Goal: Find specific page/section: Find specific page/section

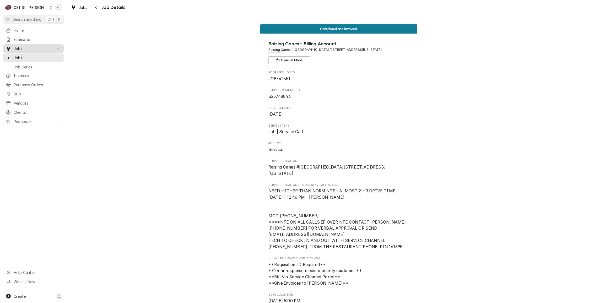
scroll to position [298, 0]
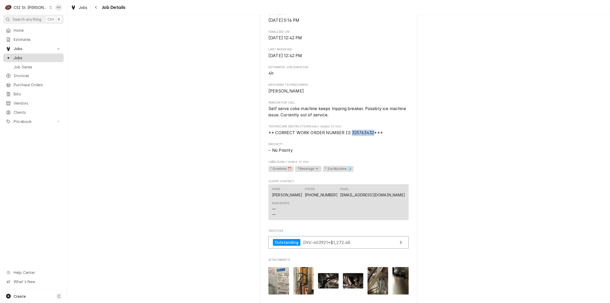
click at [34, 55] on span "Jobs" at bounding box center [37, 58] width 47 height 6
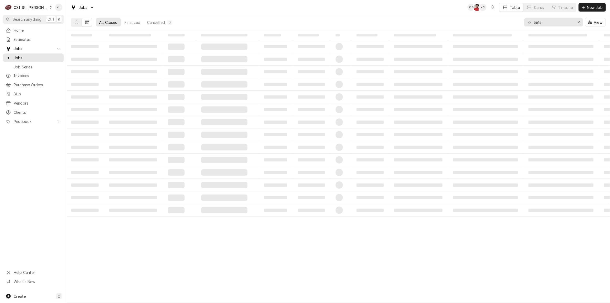
drag, startPoint x: 76, startPoint y: 20, endPoint x: 114, endPoint y: 28, distance: 39.2
click at [80, 21] on button "Dynamic Content Wrapper" at bounding box center [77, 22] width 10 height 8
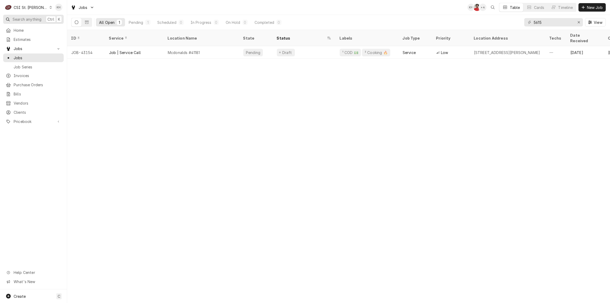
click at [45, 18] on button "Search anything Ctrl K" at bounding box center [33, 19] width 61 height 9
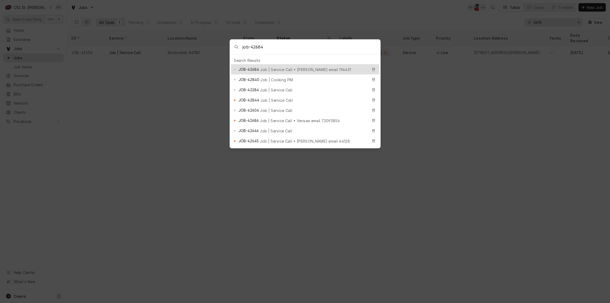
type input "job-42684"
click at [253, 68] on span "JOB-42684" at bounding box center [249, 70] width 20 height 6
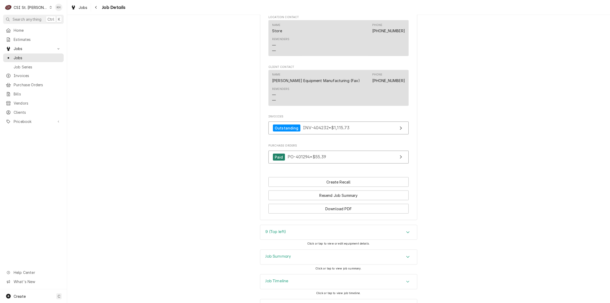
scroll to position [631, 0]
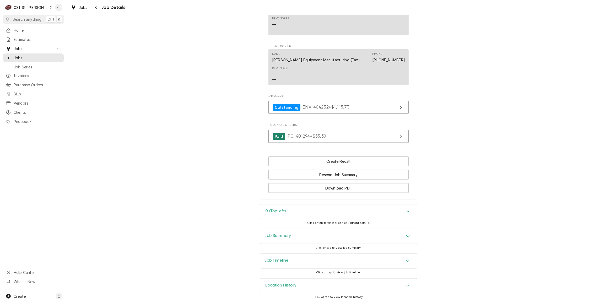
click at [298, 242] on div "Job Summary" at bounding box center [338, 236] width 157 height 15
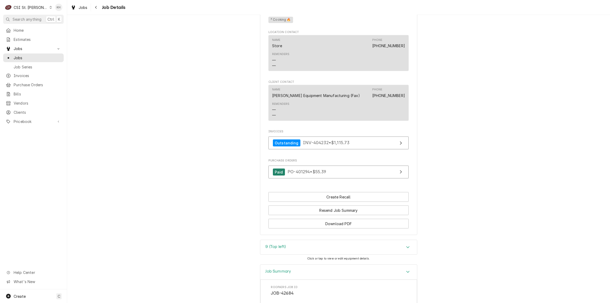
scroll to position [639, 0]
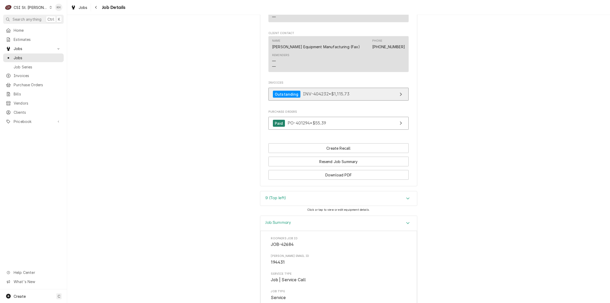
click at [353, 101] on link "Outstanding INV-404232 • $1,115.73" at bounding box center [339, 94] width 140 height 13
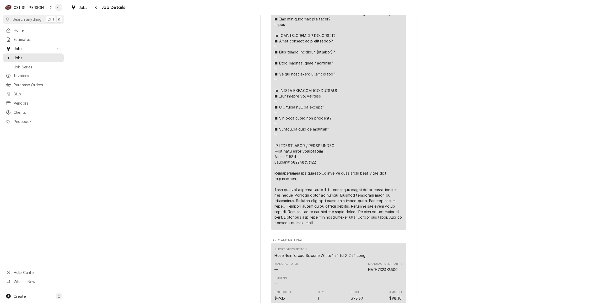
scroll to position [1187, 0]
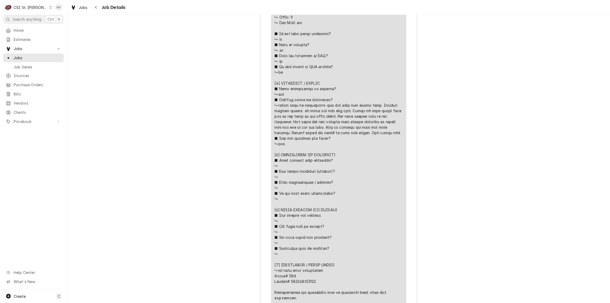
click at [340, 125] on div "Line Item" at bounding box center [339, 144] width 128 height 402
drag, startPoint x: 344, startPoint y: 128, endPoint x: 281, endPoint y: 133, distance: 62.4
click at [281, 133] on div "Line Item" at bounding box center [339, 144] width 128 height 402
copy div "𝘁 𝗳𝘂𝗹𝗹𝘆 𝗼𝗽𝗲𝗿𝗮𝘁𝗶𝗼𝗻𝗮𝗹? ↳ [𝟰] 𝗤𝗨𝗢𝗧𝗘 𝗗𝗘"
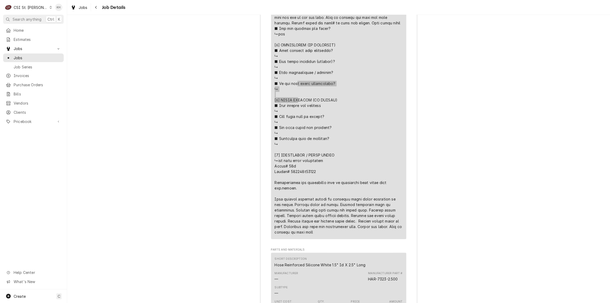
scroll to position [1330, 0]
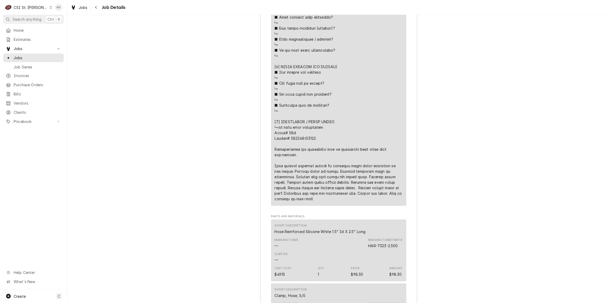
click at [49, 9] on div "Dynamic Content Wrapper" at bounding box center [50, 8] width 3 height 4
click at [50, 13] on div "CSI Kansas City" at bounding box center [80, 10] width 74 height 9
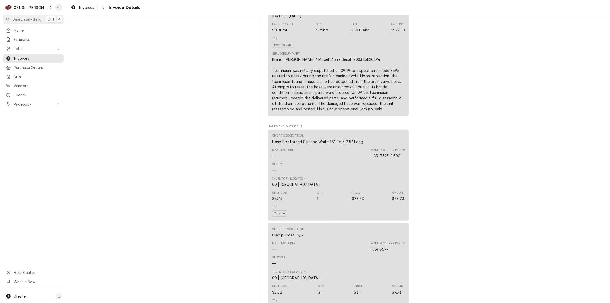
scroll to position [334, 0]
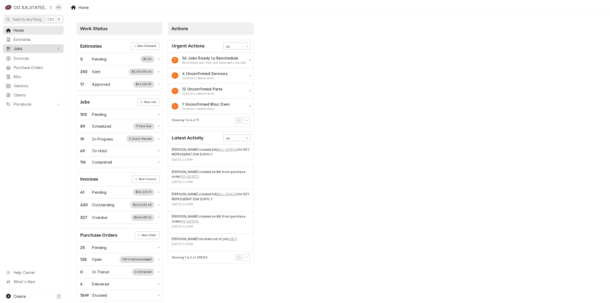
click at [25, 44] on link "Jobs" at bounding box center [33, 48] width 61 height 9
click at [30, 55] on span "Jobs" at bounding box center [37, 58] width 47 height 6
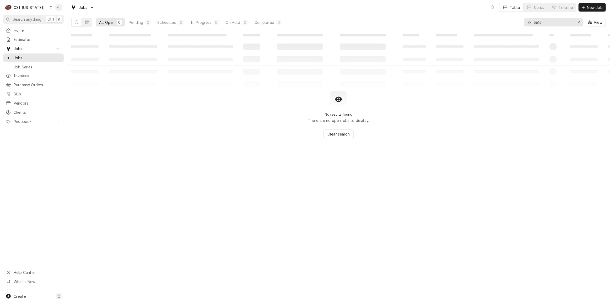
drag, startPoint x: 546, startPoint y: 22, endPoint x: 505, endPoint y: 25, distance: 40.8
click at [505, 25] on div "All Open 0 Pending 0 Scheduled 0 In Progress 0 On Hold 0 Completed 0 5615 View" at bounding box center [338, 22] width 535 height 15
paste input "326222961"
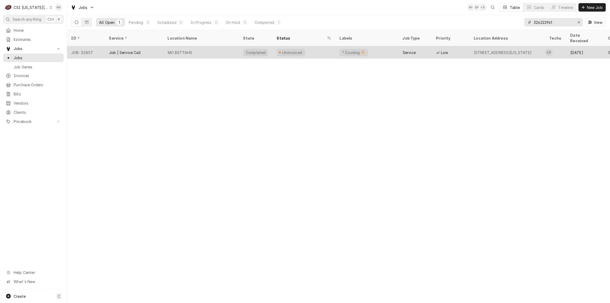
type input "326222961"
click at [206, 47] on div "MO BETTAHS" at bounding box center [202, 52] width 76 height 13
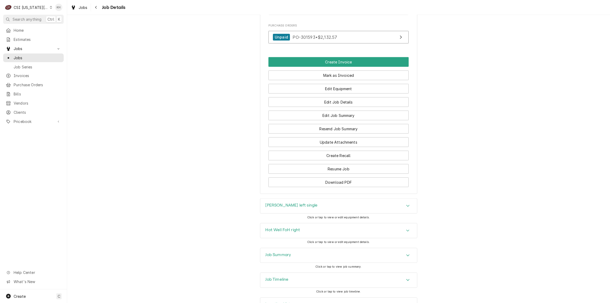
scroll to position [535, 0]
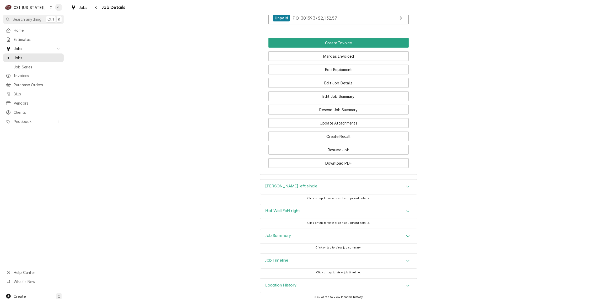
click at [284, 261] on h3 "Job Timeline" at bounding box center [277, 260] width 23 height 5
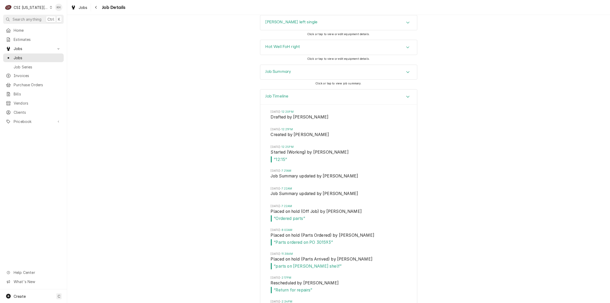
scroll to position [647, 0]
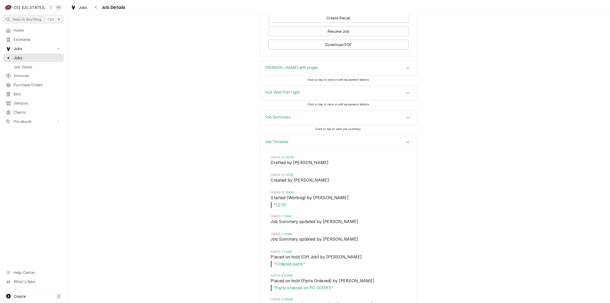
click at [301, 120] on div "Job Summary" at bounding box center [338, 118] width 157 height 15
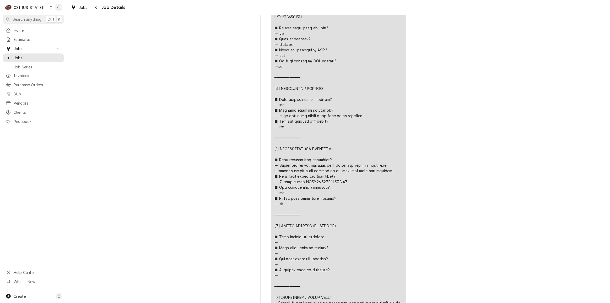
scroll to position [1196, 0]
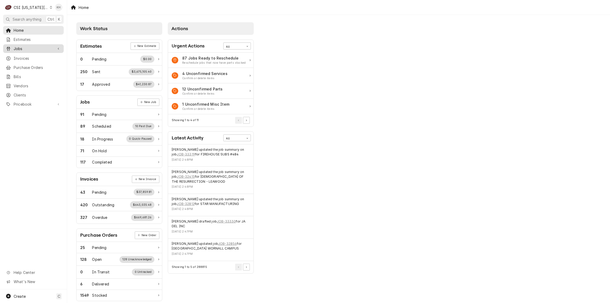
click at [31, 47] on span "Jobs" at bounding box center [34, 49] width 40 height 6
click at [29, 53] on link "Jobs" at bounding box center [33, 57] width 61 height 9
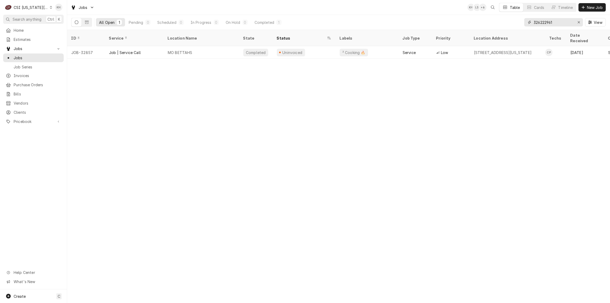
drag, startPoint x: 558, startPoint y: 22, endPoint x: 497, endPoint y: 23, distance: 61.1
click at [497, 23] on div "All Open 1 Pending 0 Scheduled 0 In Progress 0 On Hold 0 Completed 1 326222961 …" at bounding box center [338, 22] width 535 height 15
type input "t"
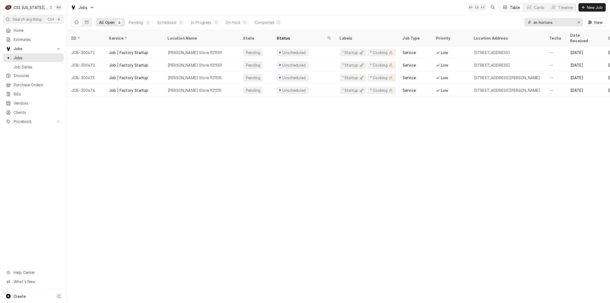
type input "im hortons"
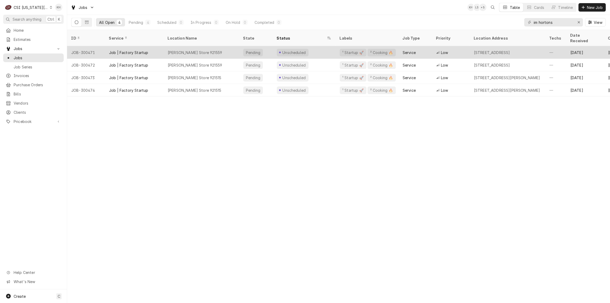
click at [312, 48] on div "Unscheduled" at bounding box center [304, 52] width 63 height 13
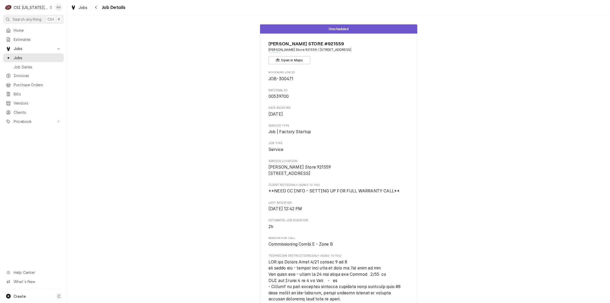
click at [278, 97] on span "00539700" at bounding box center [279, 96] width 20 height 5
copy span "00539700"
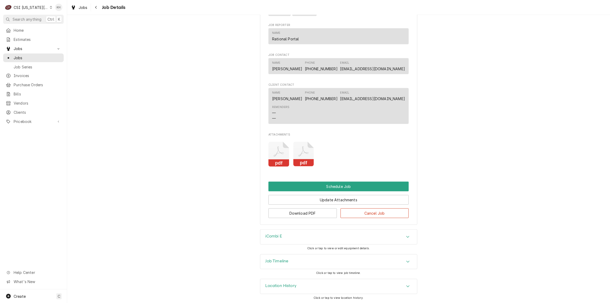
click at [272, 265] on div "Job Timeline" at bounding box center [338, 262] width 157 height 15
